Goal: Task Accomplishment & Management: Manage account settings

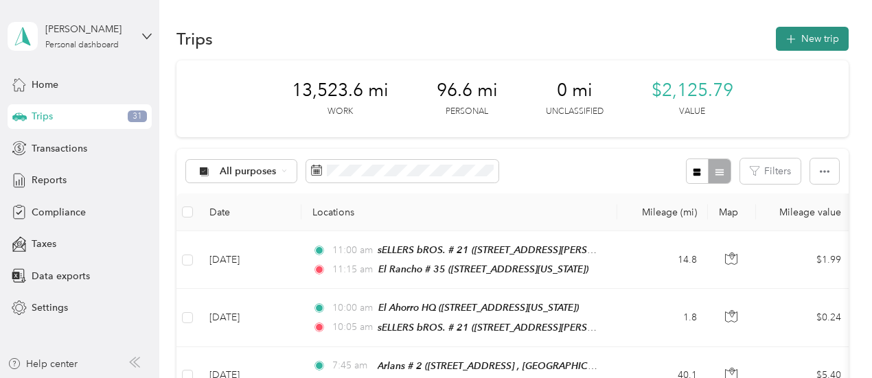
click at [827, 36] on button "New trip" at bounding box center [812, 39] width 73 height 24
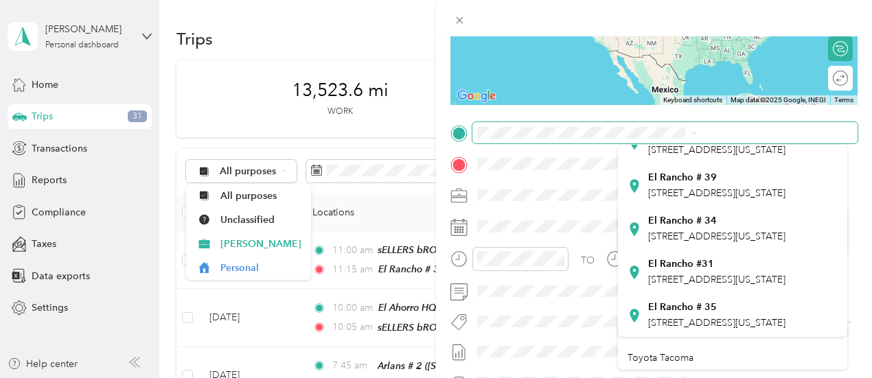
scroll to position [183, 0]
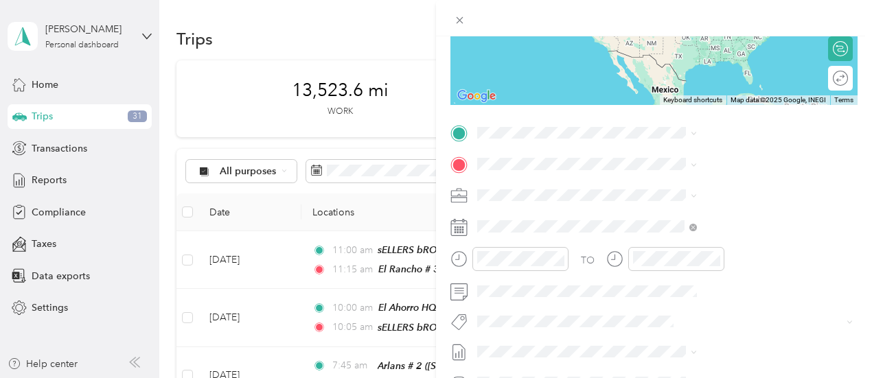
click at [633, 308] on div "[GEOGRAPHIC_DATA][STREET_ADDRESS][US_STATE][GEOGRAPHIC_DATA]" at bounding box center [733, 316] width 210 height 34
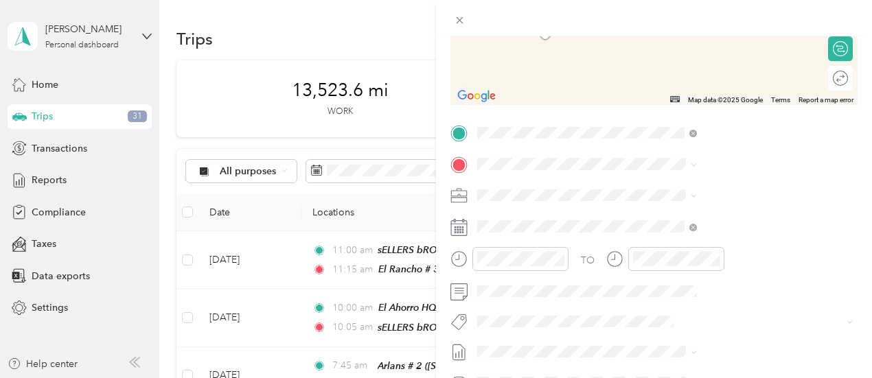
click at [635, 234] on div "Sellers Bros. # 24 [STREET_ADDRESS][US_STATE]" at bounding box center [733, 224] width 210 height 34
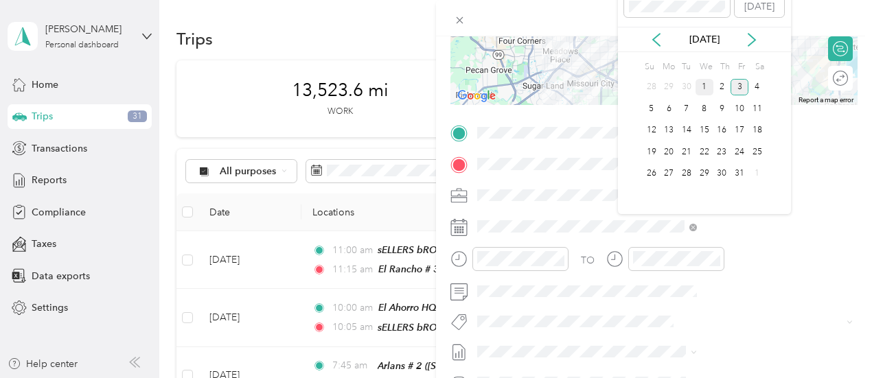
click at [705, 91] on div "1" at bounding box center [705, 87] width 18 height 17
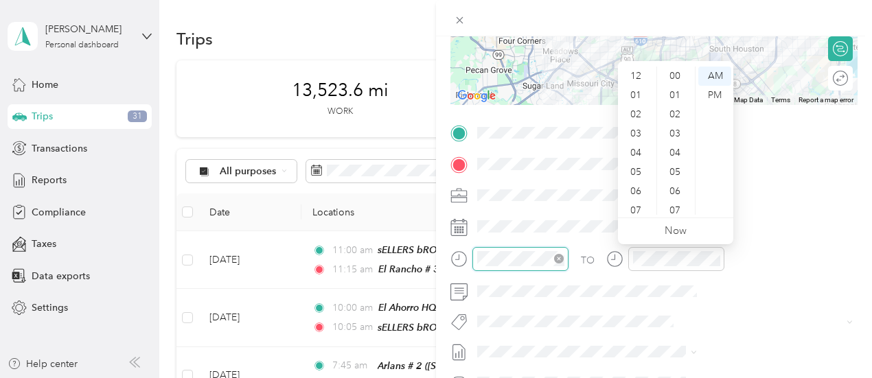
scroll to position [82, 0]
click at [657, 80] on ul "00 01 02 03 04 05 06 07 08 09 10 11 12 13 14 15 16 17 18 19 20 21 22 23 24 25 2…" at bounding box center [676, 141] width 38 height 148
click at [636, 93] on div "01" at bounding box center [637, 95] width 33 height 19
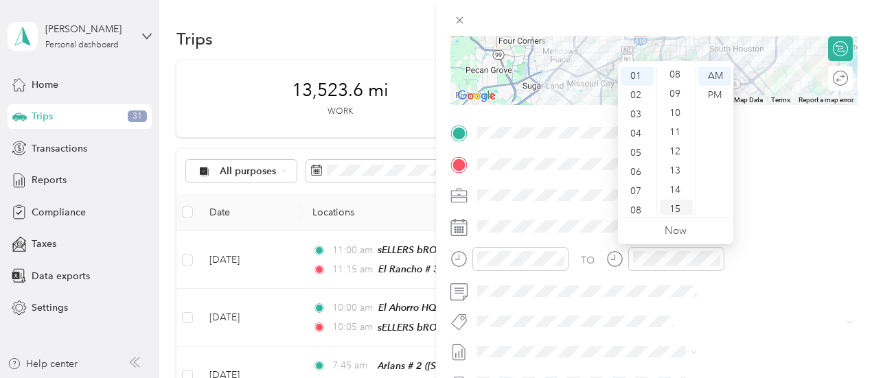
click at [675, 207] on div "15" at bounding box center [676, 209] width 33 height 19
click at [710, 96] on div "PM" at bounding box center [715, 95] width 33 height 19
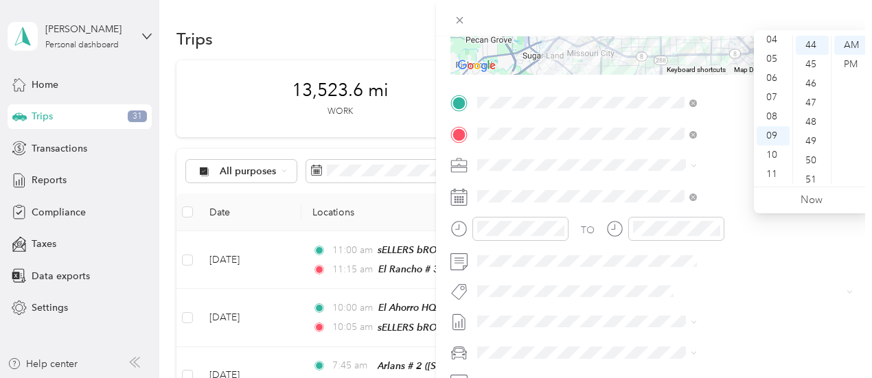
scroll to position [0, 0]
click at [769, 63] on div "01" at bounding box center [773, 64] width 33 height 19
click at [809, 65] on div "45" at bounding box center [812, 64] width 33 height 19
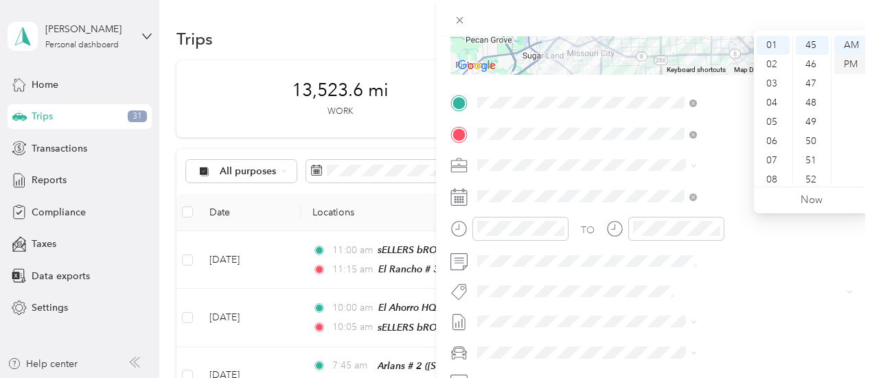
click at [854, 67] on div "PM" at bounding box center [851, 64] width 33 height 19
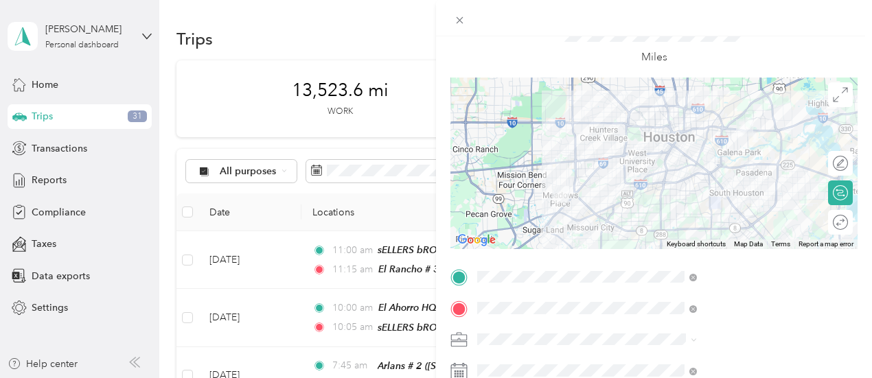
scroll to position [0, 0]
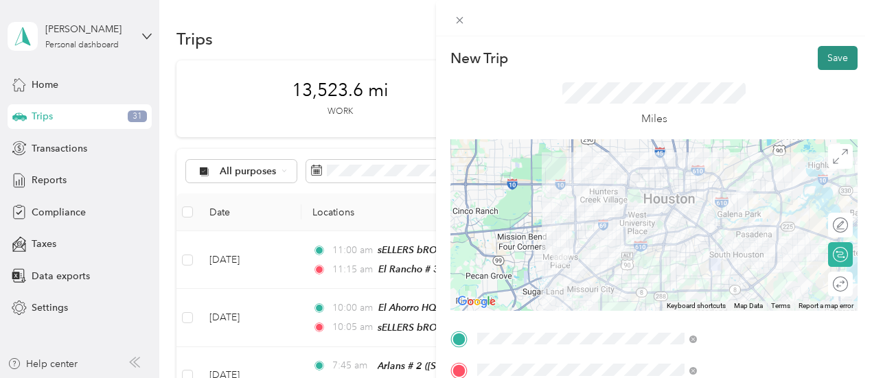
click at [833, 63] on button "Save" at bounding box center [838, 58] width 40 height 24
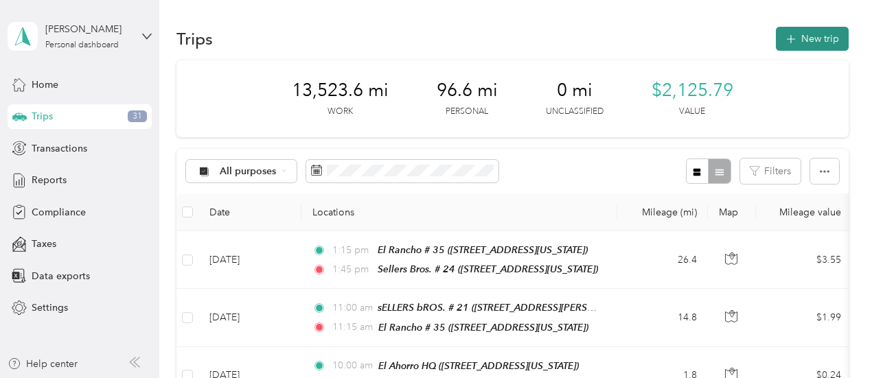
click at [830, 32] on button "New trip" at bounding box center [812, 39] width 73 height 24
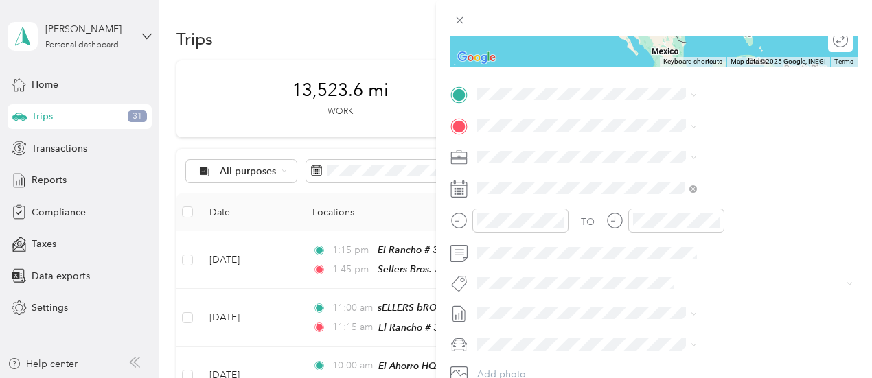
scroll to position [246, 0]
click at [633, 163] on icon at bounding box center [635, 156] width 14 height 14
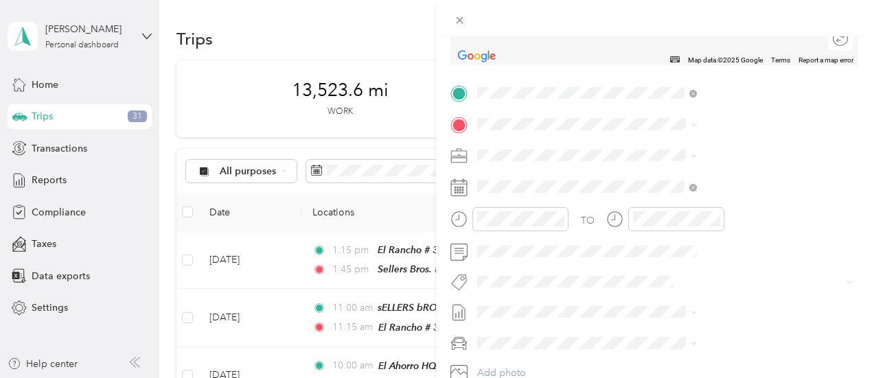
click at [635, 187] on icon at bounding box center [635, 180] width 14 height 14
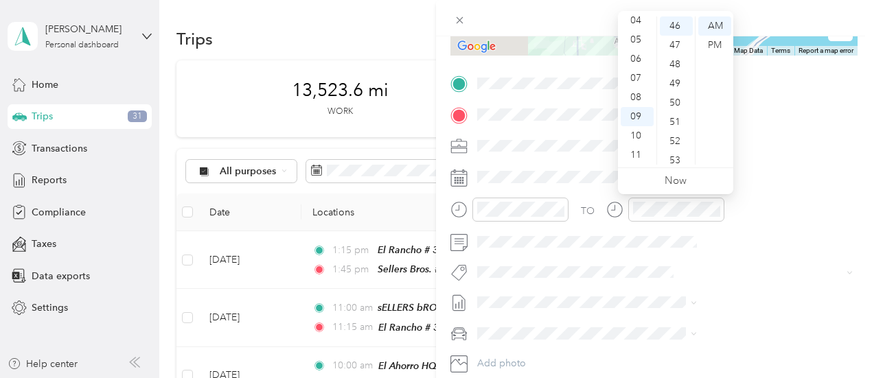
scroll to position [0, 0]
click at [631, 63] on div "02" at bounding box center [637, 64] width 33 height 19
click at [676, 101] on div "50" at bounding box center [676, 102] width 33 height 19
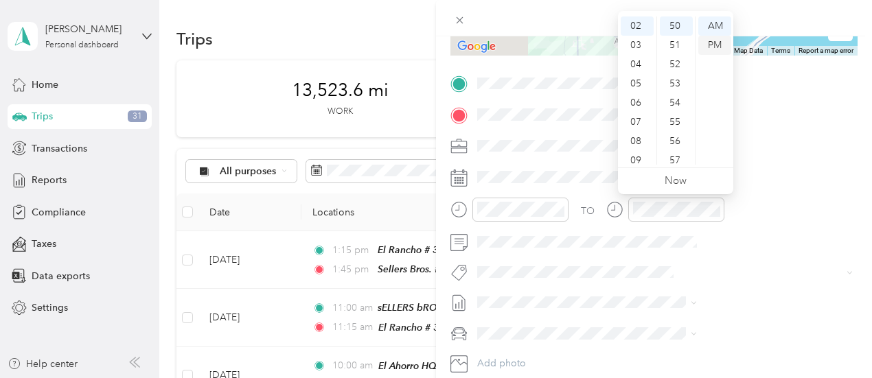
click at [713, 43] on div "PM" at bounding box center [715, 45] width 33 height 19
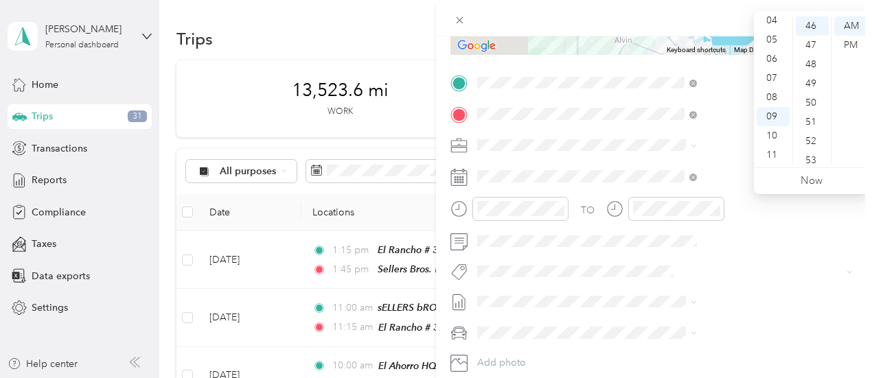
scroll to position [0, 0]
click at [774, 82] on div "03" at bounding box center [773, 83] width 33 height 19
click at [811, 146] on div "20" at bounding box center [812, 146] width 33 height 19
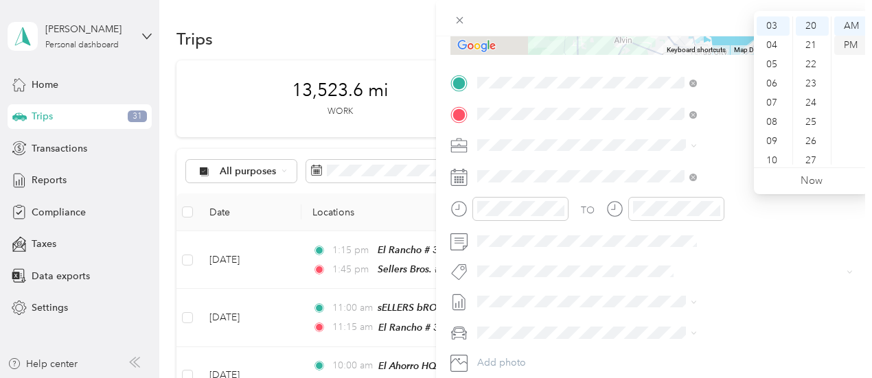
click at [856, 43] on div "PM" at bounding box center [851, 45] width 33 height 19
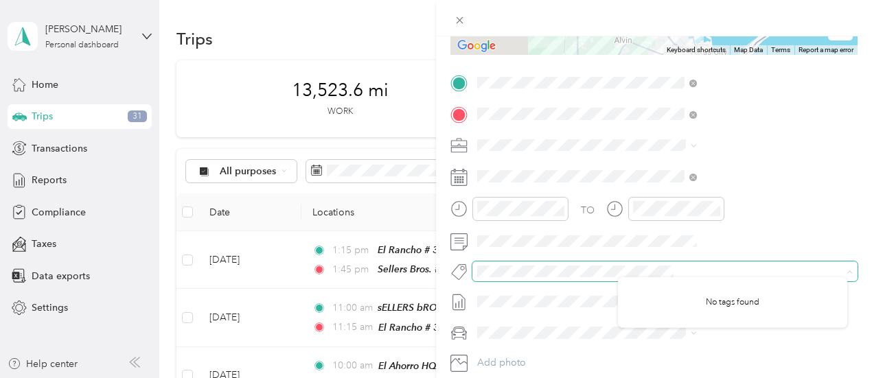
click at [754, 280] on span at bounding box center [665, 271] width 385 height 19
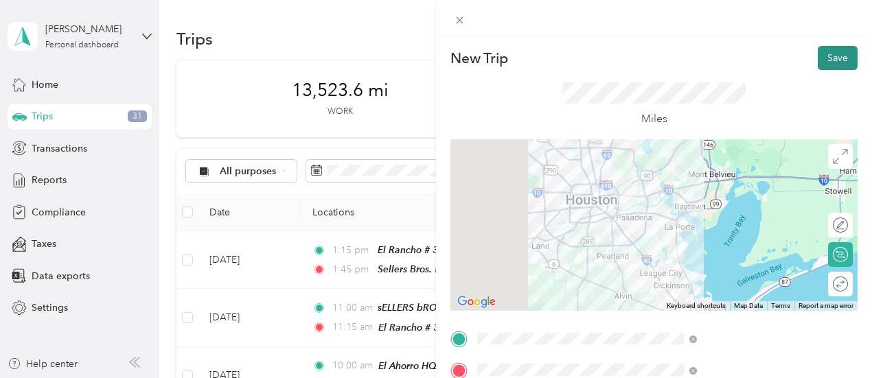
click at [827, 54] on button "Save" at bounding box center [838, 58] width 40 height 24
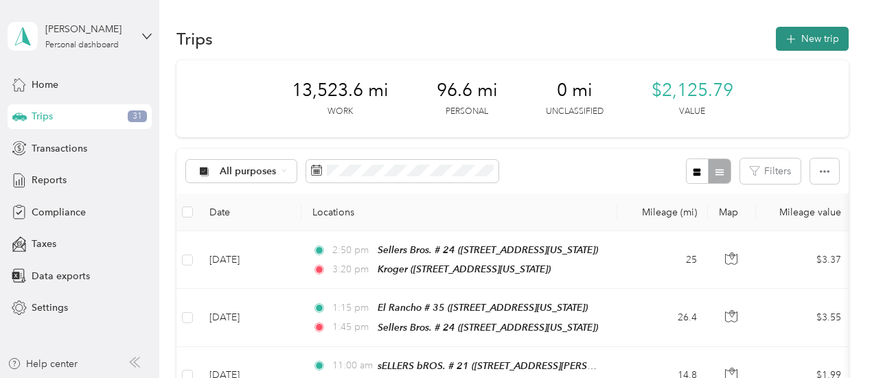
click at [815, 34] on button "New trip" at bounding box center [812, 39] width 73 height 24
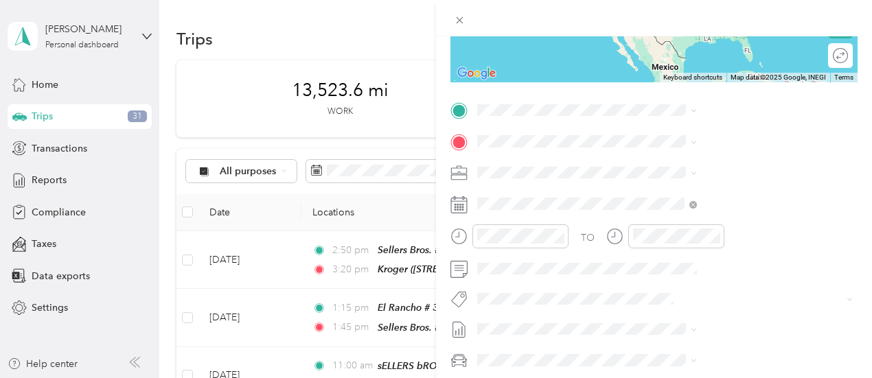
scroll to position [229, 0]
click at [261, 262] on div "New Trip Save This trip cannot be edited because it is either under review, app…" at bounding box center [436, 189] width 872 height 378
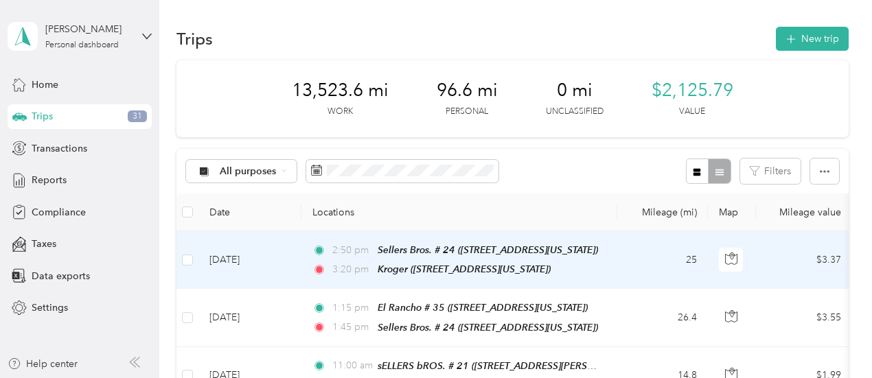
click at [261, 262] on td "[DATE]" at bounding box center [250, 260] width 103 height 58
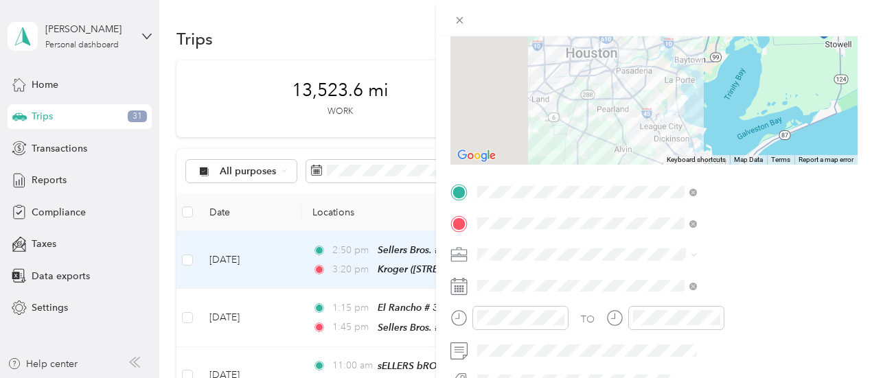
scroll to position [151, 0]
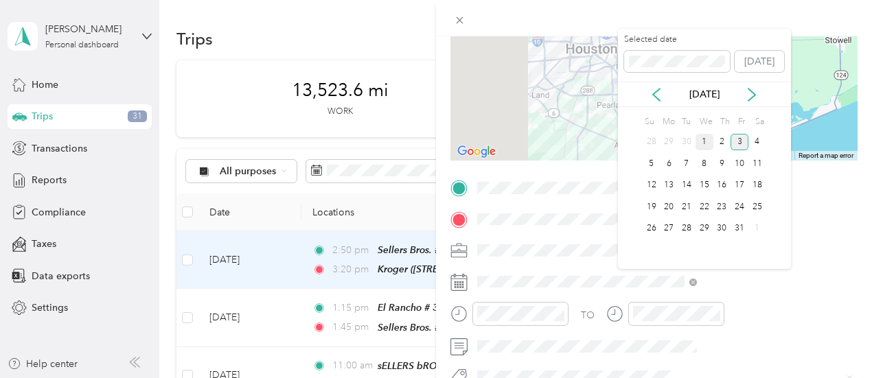
click at [702, 146] on div "1" at bounding box center [705, 142] width 18 height 17
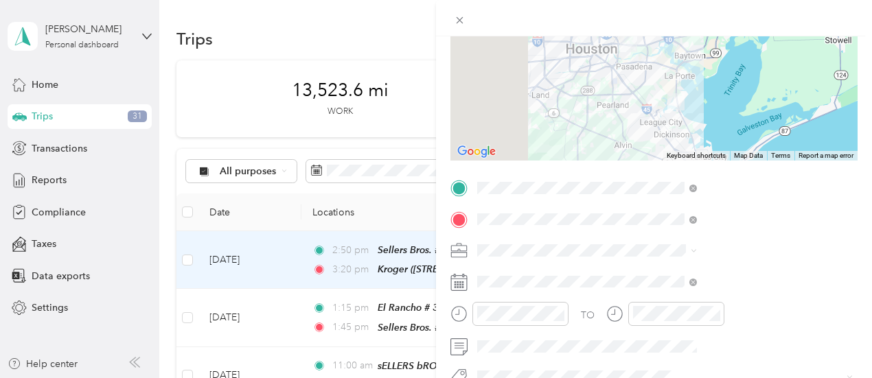
scroll to position [0, 0]
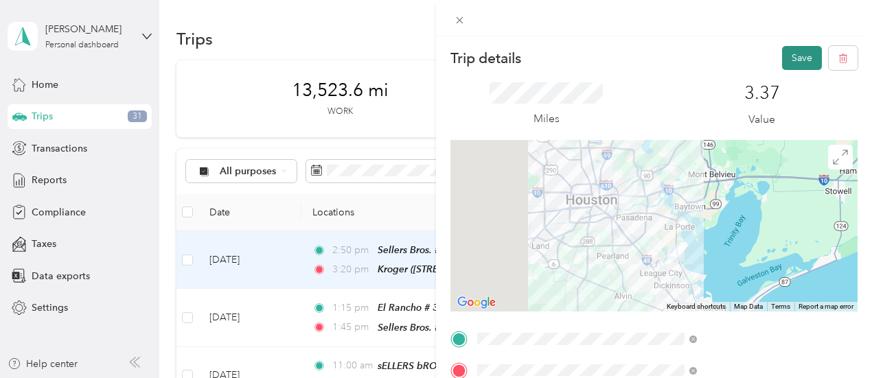
click at [791, 60] on button "Save" at bounding box center [802, 58] width 40 height 24
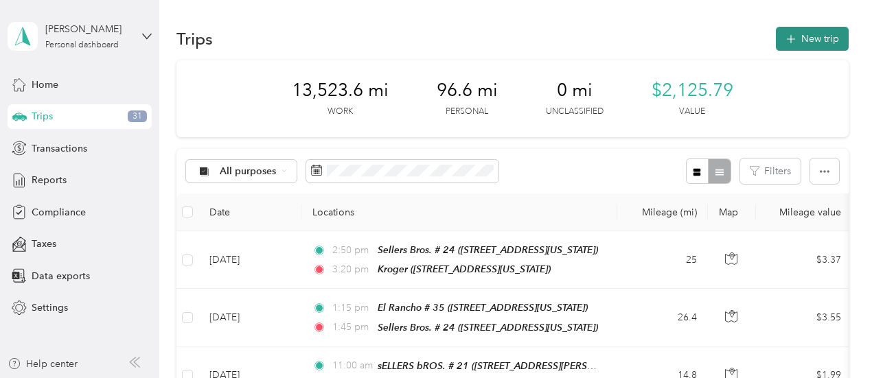
click at [815, 42] on button "New trip" at bounding box center [812, 39] width 73 height 24
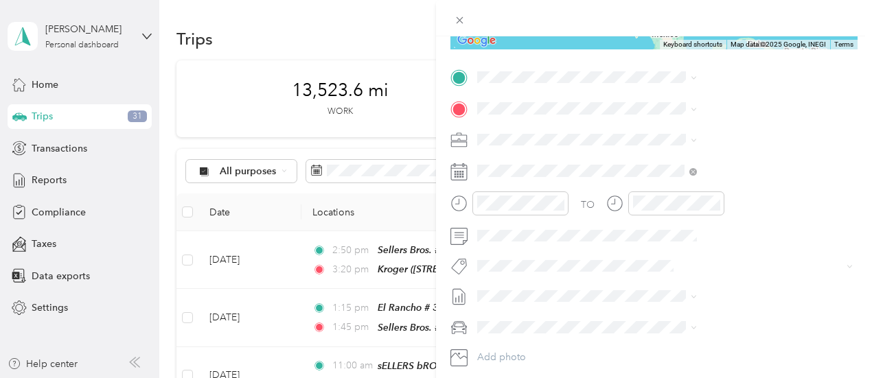
scroll to position [262, 0]
click at [636, 141] on icon at bounding box center [634, 139] width 9 height 13
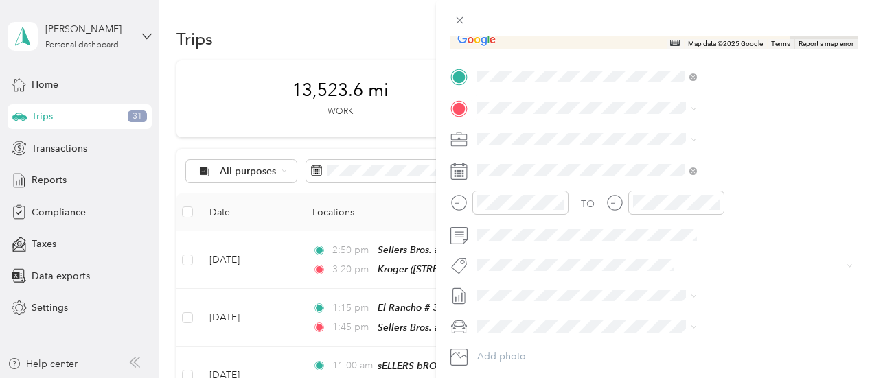
click at [635, 178] on div "Home [STREET_ADDRESS][PERSON_NAME][US_STATE]" at bounding box center [733, 172] width 210 height 48
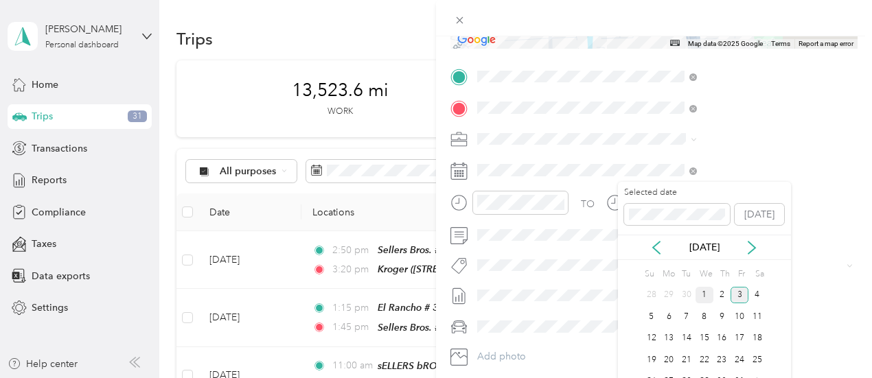
click at [705, 291] on div "1" at bounding box center [705, 295] width 18 height 17
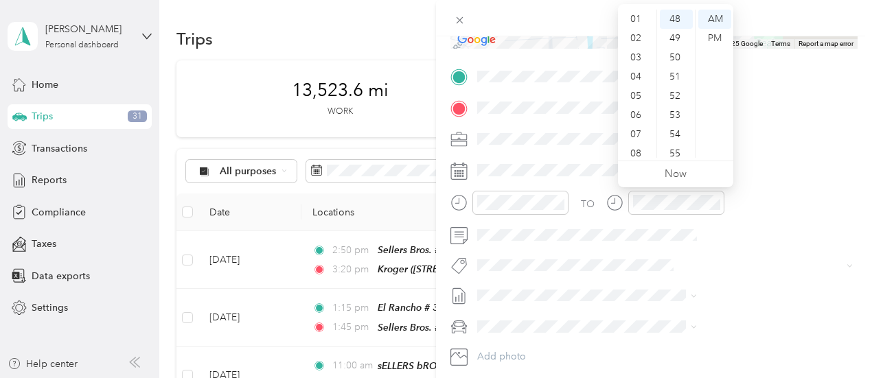
scroll to position [0, 0]
click at [635, 76] on div "03" at bounding box center [637, 76] width 33 height 19
click at [676, 124] on div "40" at bounding box center [676, 124] width 33 height 19
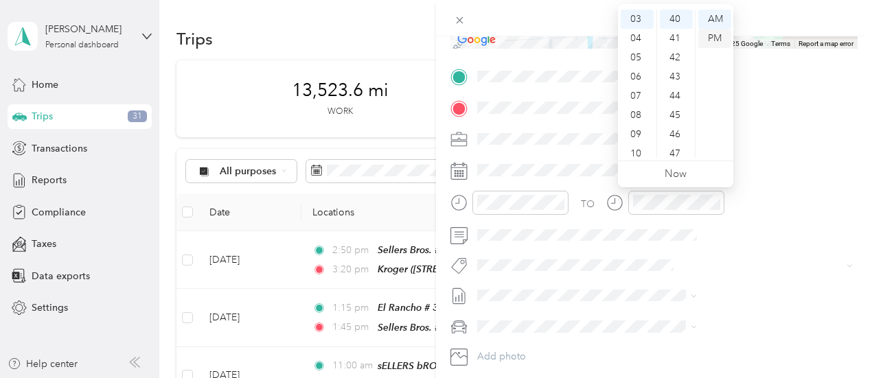
click at [715, 43] on div "PM" at bounding box center [715, 38] width 33 height 19
click at [787, 277] on div "TO Add photo" at bounding box center [654, 232] width 407 height 332
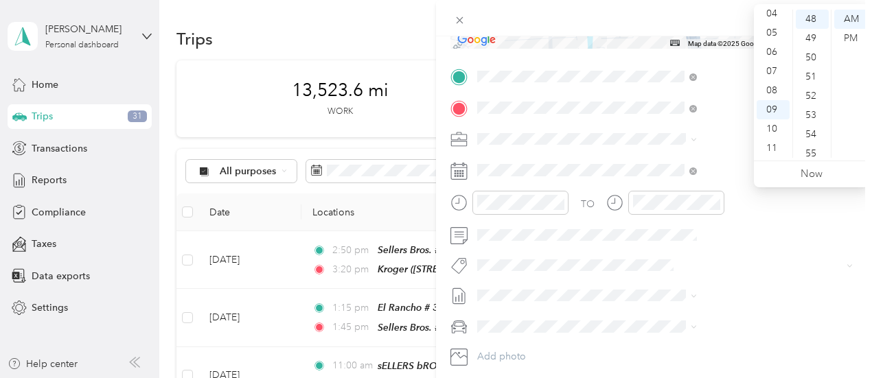
scroll to position [0, 0]
click at [773, 75] on div "03" at bounding box center [773, 76] width 33 height 19
click at [813, 88] on div "45" at bounding box center [812, 91] width 33 height 19
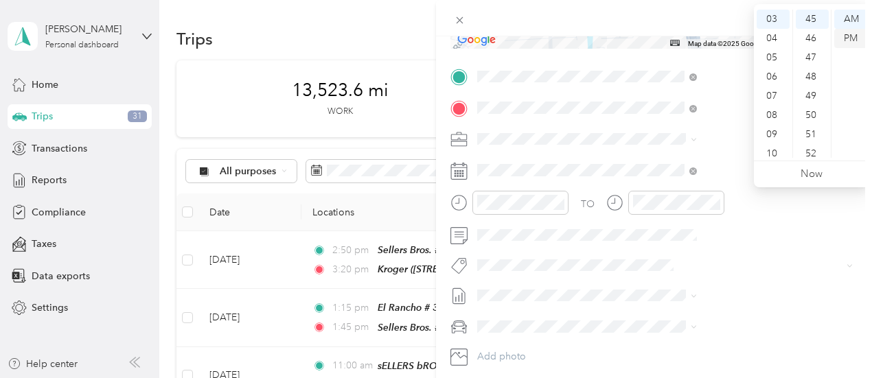
click at [850, 36] on div "PM" at bounding box center [851, 38] width 33 height 19
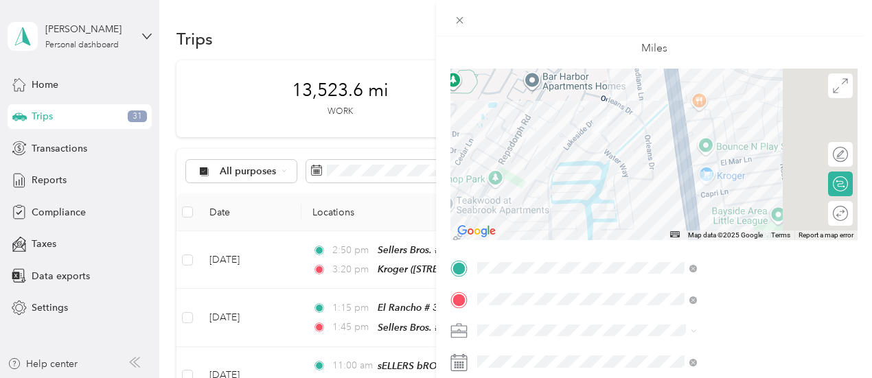
scroll to position [0, 0]
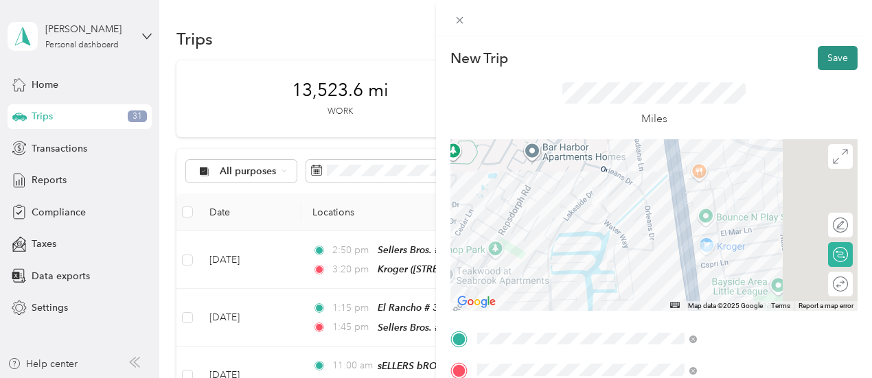
click at [824, 60] on button "Save" at bounding box center [838, 58] width 40 height 24
